Goal: Navigation & Orientation: Find specific page/section

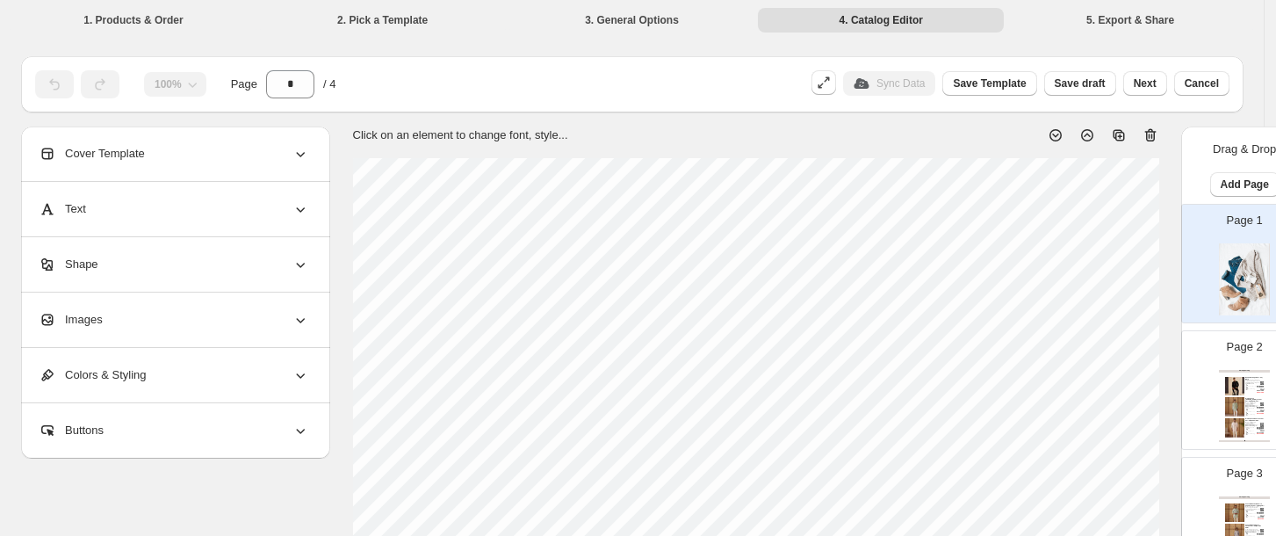
click at [1194, 342] on div "Page 2 Clothing Catalog Beads Bandhgala Set - XS / Black The beads bandhgala se…" at bounding box center [1237, 383] width 111 height 118
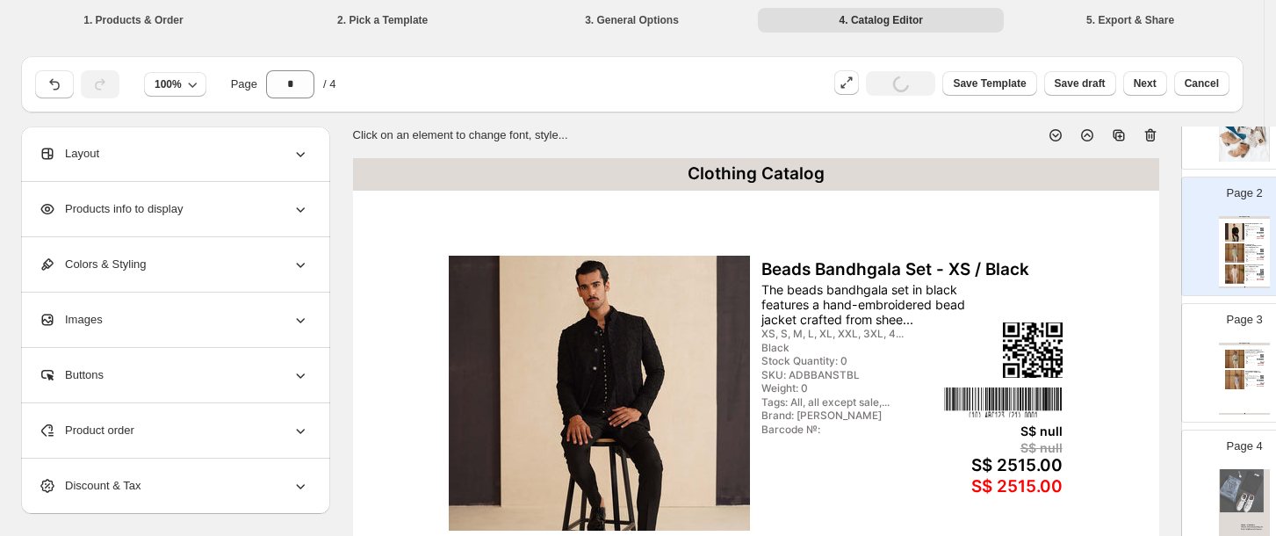
scroll to position [183, 0]
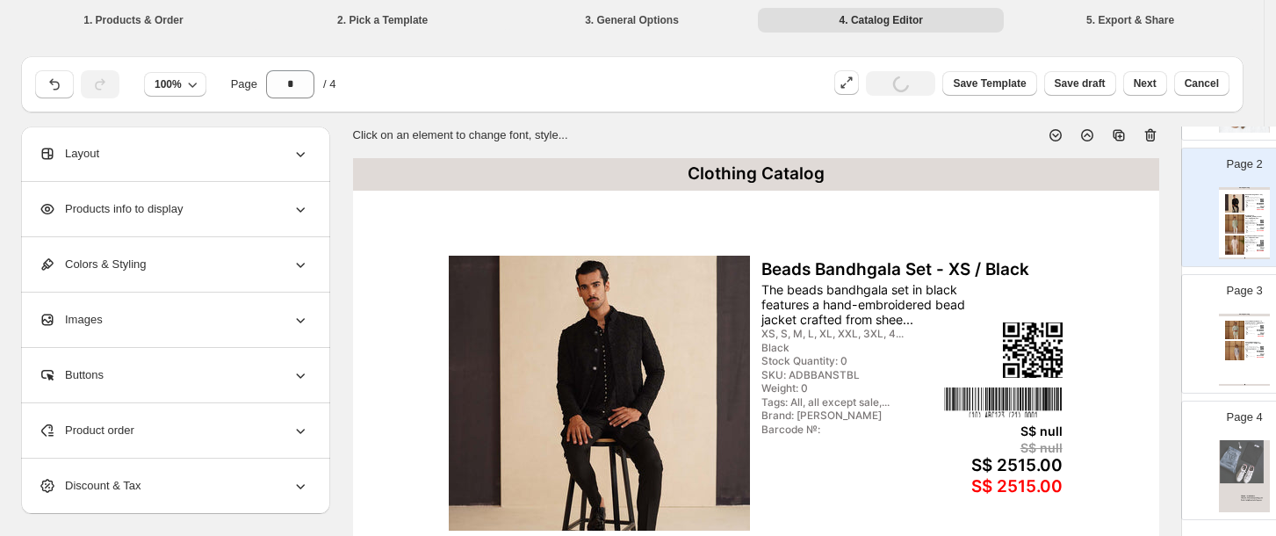
click at [1194, 361] on div "Page 3 Clothing Catalog Kairos Diamond FOE Kurta Sage Green Set - XS / Sage Gr.…" at bounding box center [1237, 327] width 111 height 118
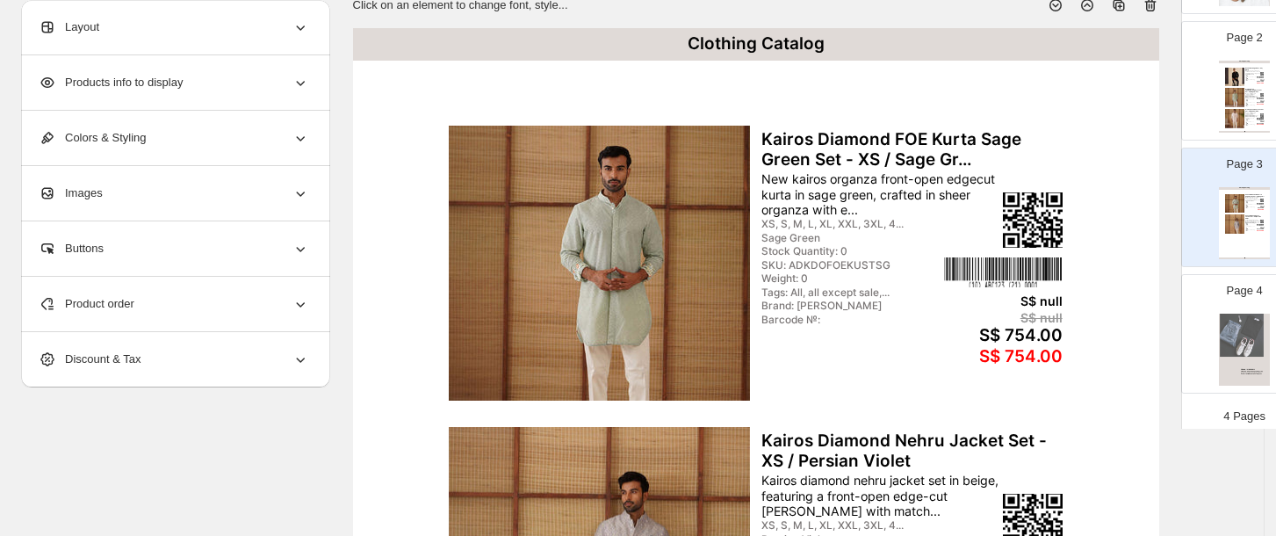
scroll to position [133, 0]
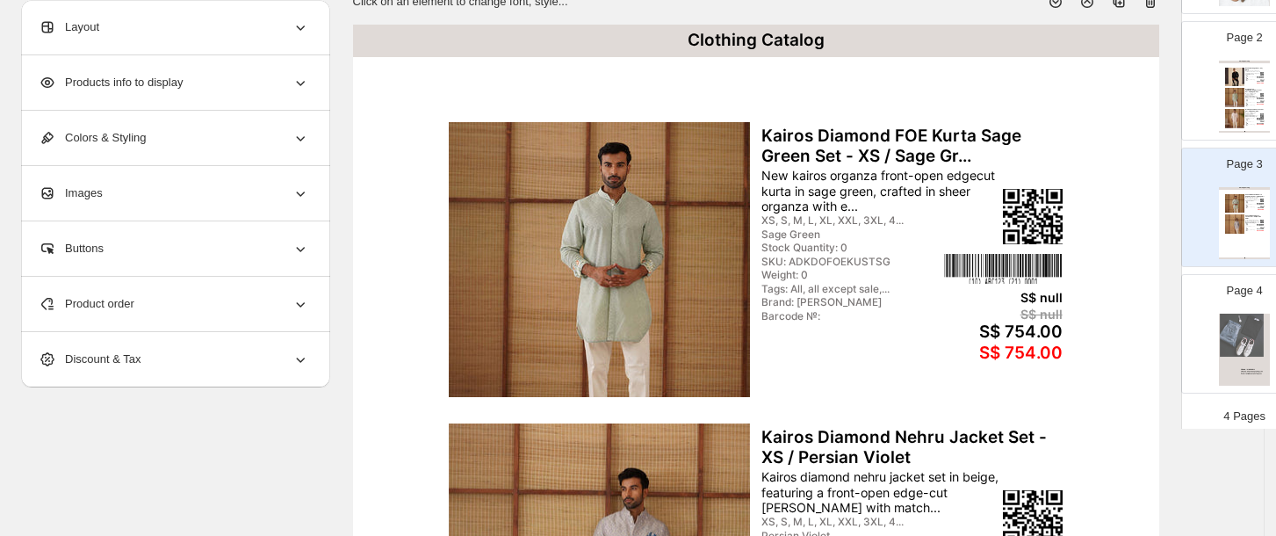
click at [1187, 342] on div "Page 4" at bounding box center [1237, 327] width 111 height 118
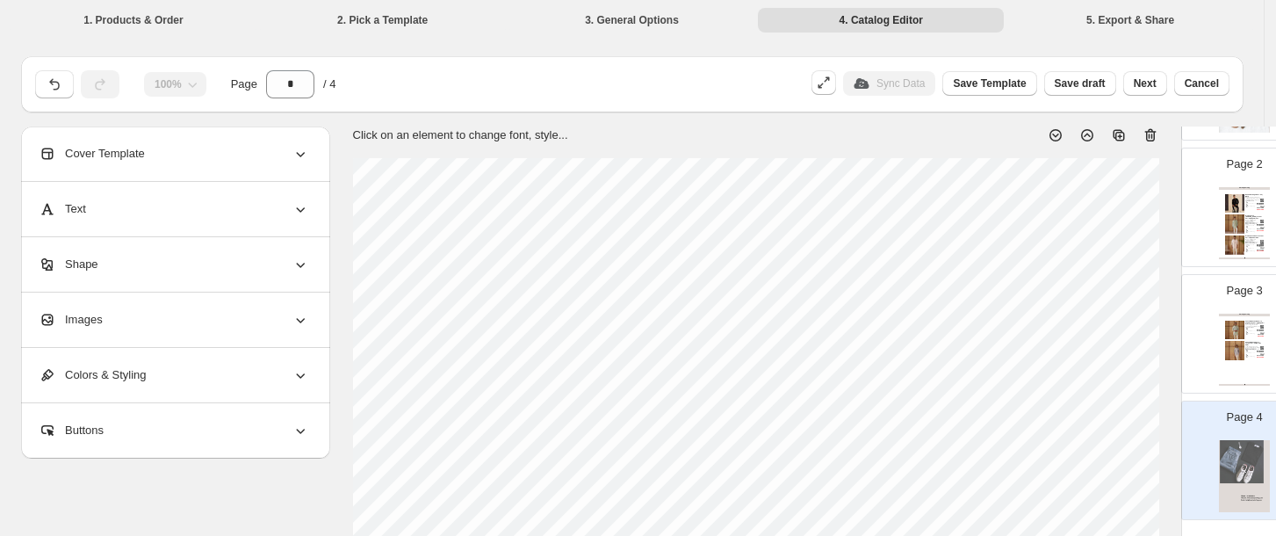
scroll to position [0, 0]
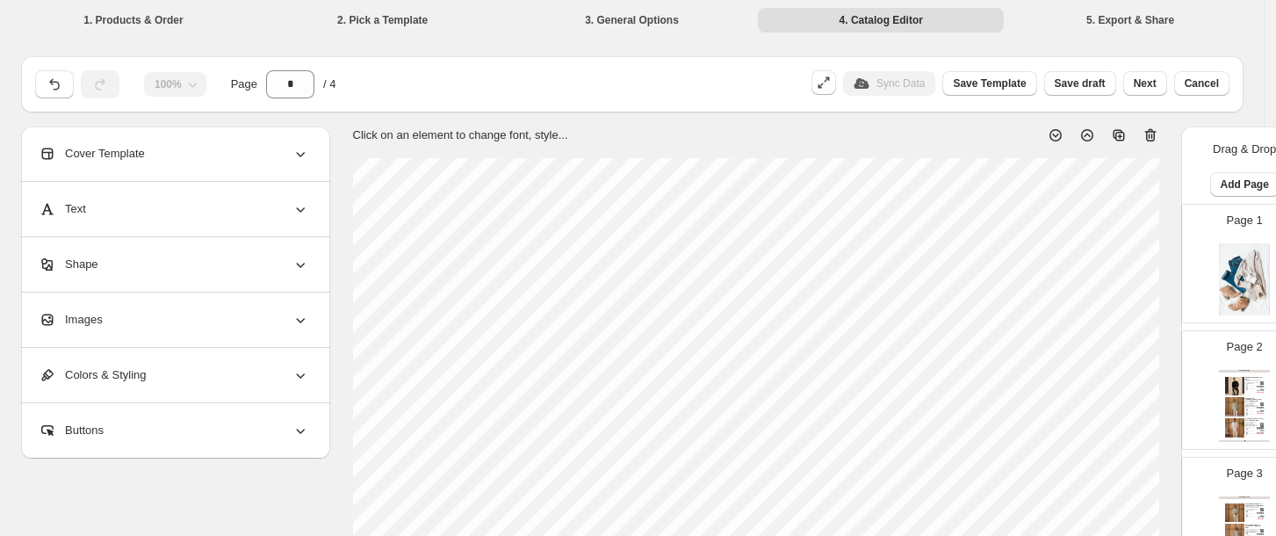
click at [1210, 213] on div "Page 1" at bounding box center [1237, 257] width 111 height 118
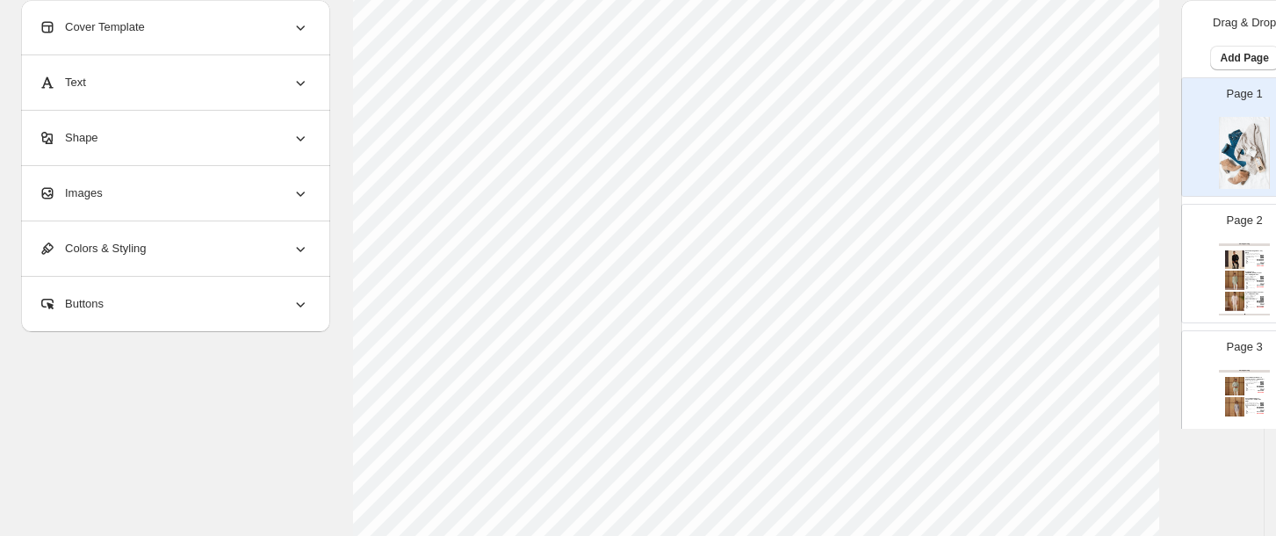
scroll to position [737, 0]
click at [1197, 223] on div "Page 2 Clothing Catalog Beads Bandhgala Set - XS / Black The beads bandhgala se…" at bounding box center [1237, 257] width 111 height 118
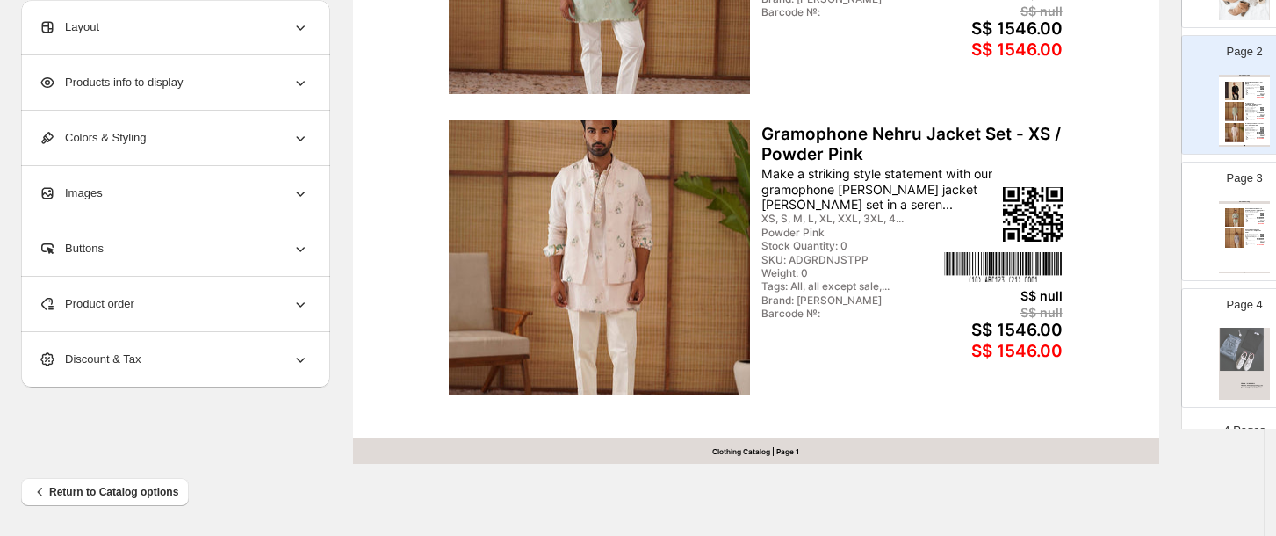
scroll to position [183, 0]
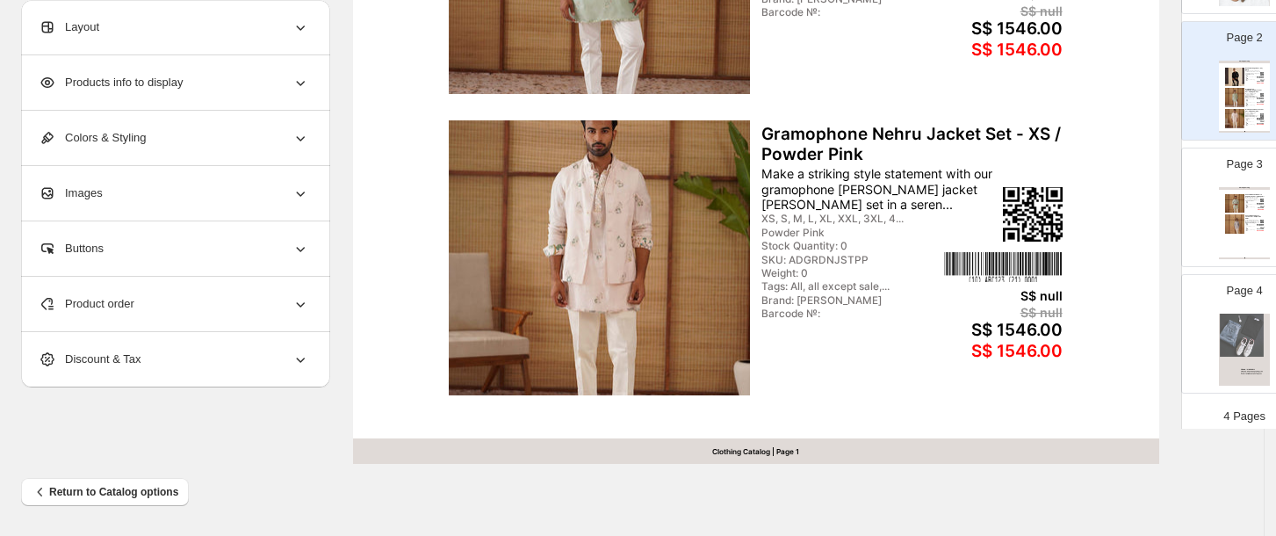
click at [1194, 190] on div "Page 3 Clothing Catalog Kairos Diamond FOE Kurta Sage Green Set - XS / Sage Gr.…" at bounding box center [1237, 200] width 111 height 118
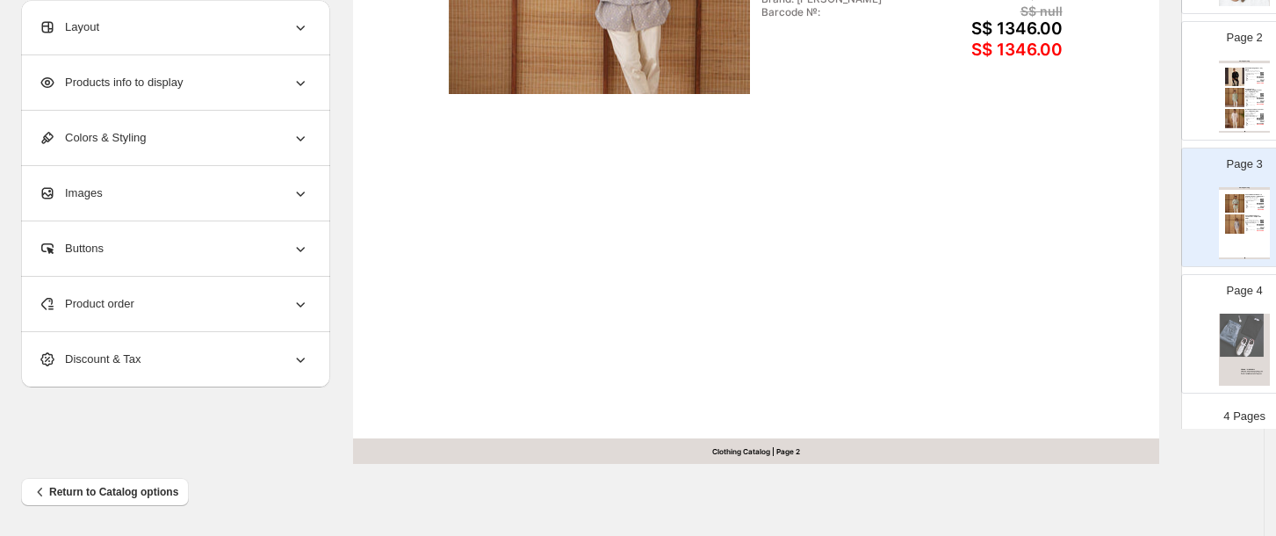
click at [1194, 311] on div "Page 4" at bounding box center [1237, 327] width 111 height 118
type input "*"
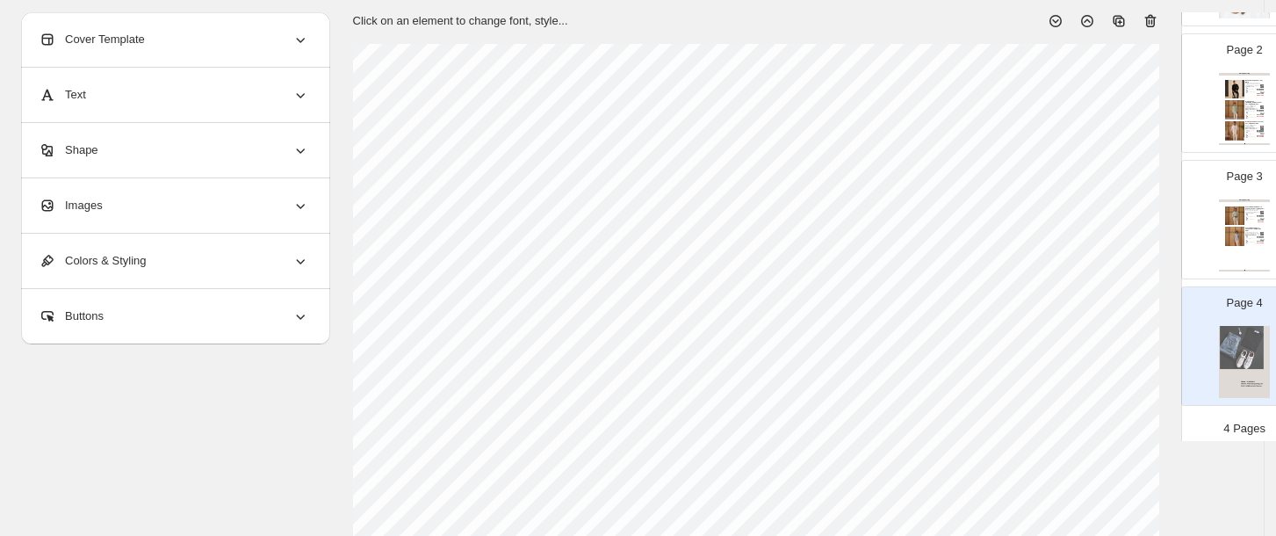
scroll to position [0, 0]
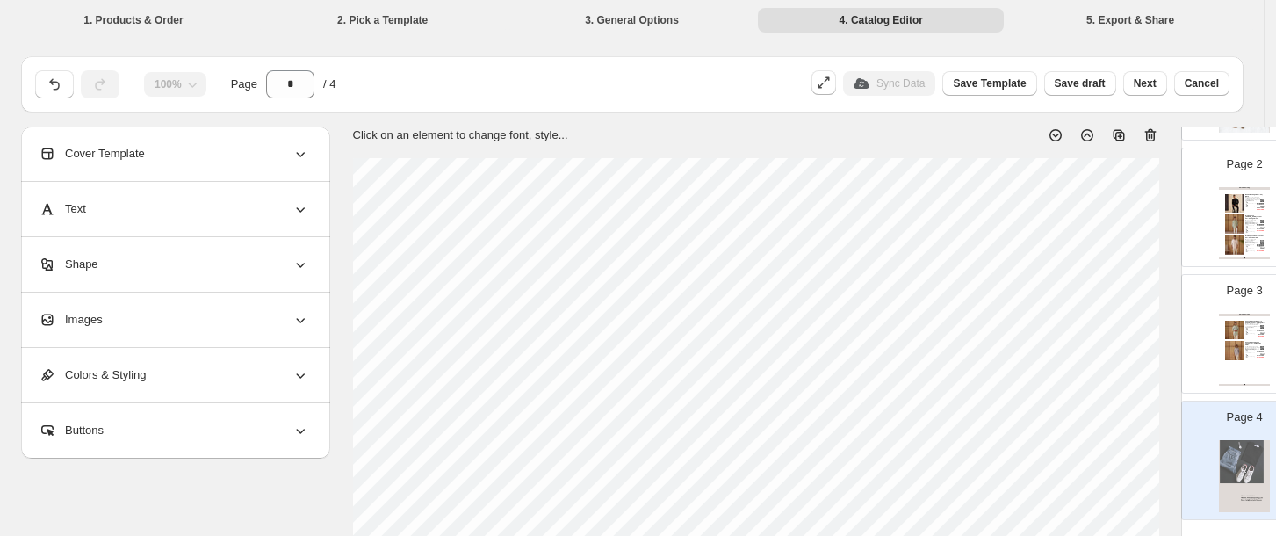
click at [291, 153] on icon at bounding box center [300, 154] width 18 height 18
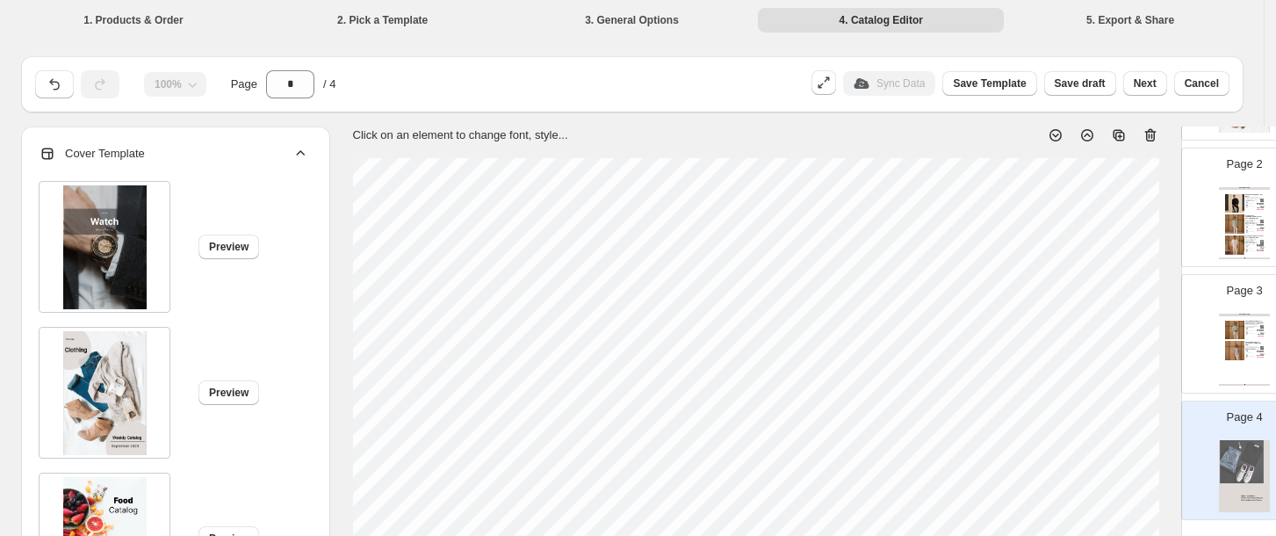
click at [291, 153] on icon at bounding box center [300, 154] width 18 height 18
